Goal: Check status: Check status

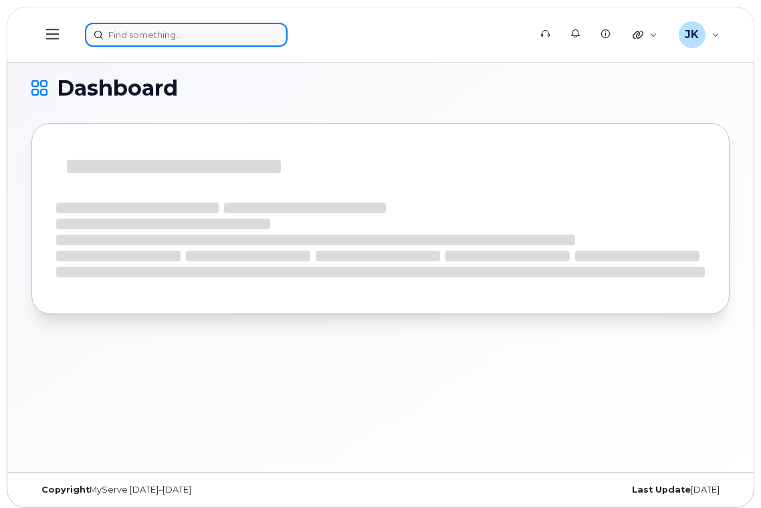
click at [189, 33] on input at bounding box center [186, 35] width 203 height 24
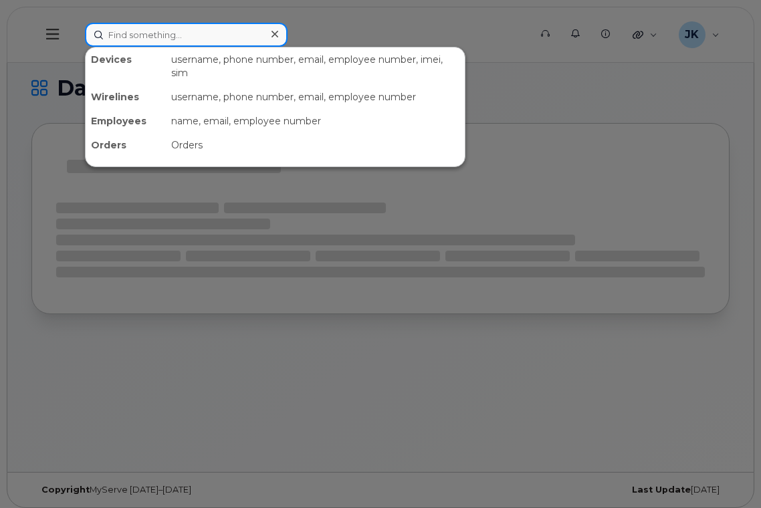
paste input "5873371854"
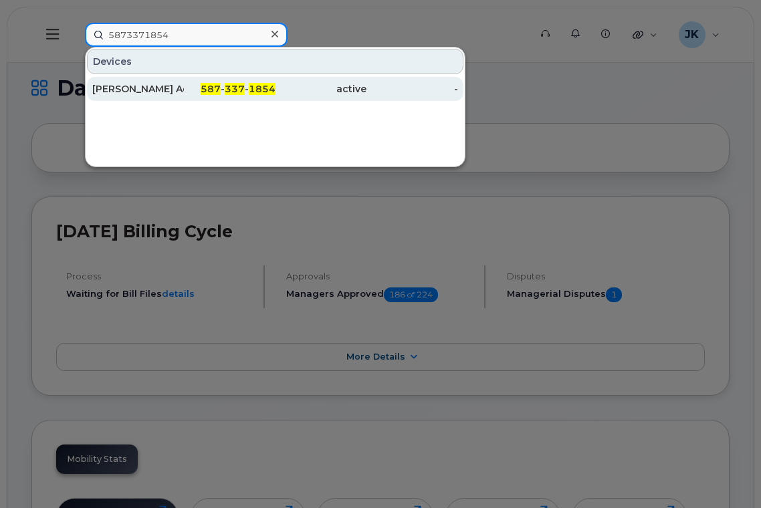
type input "5873371854"
click at [146, 84] on div "[PERSON_NAME] Admin" at bounding box center [138, 88] width 92 height 13
